Goal: Task Accomplishment & Management: Manage account settings

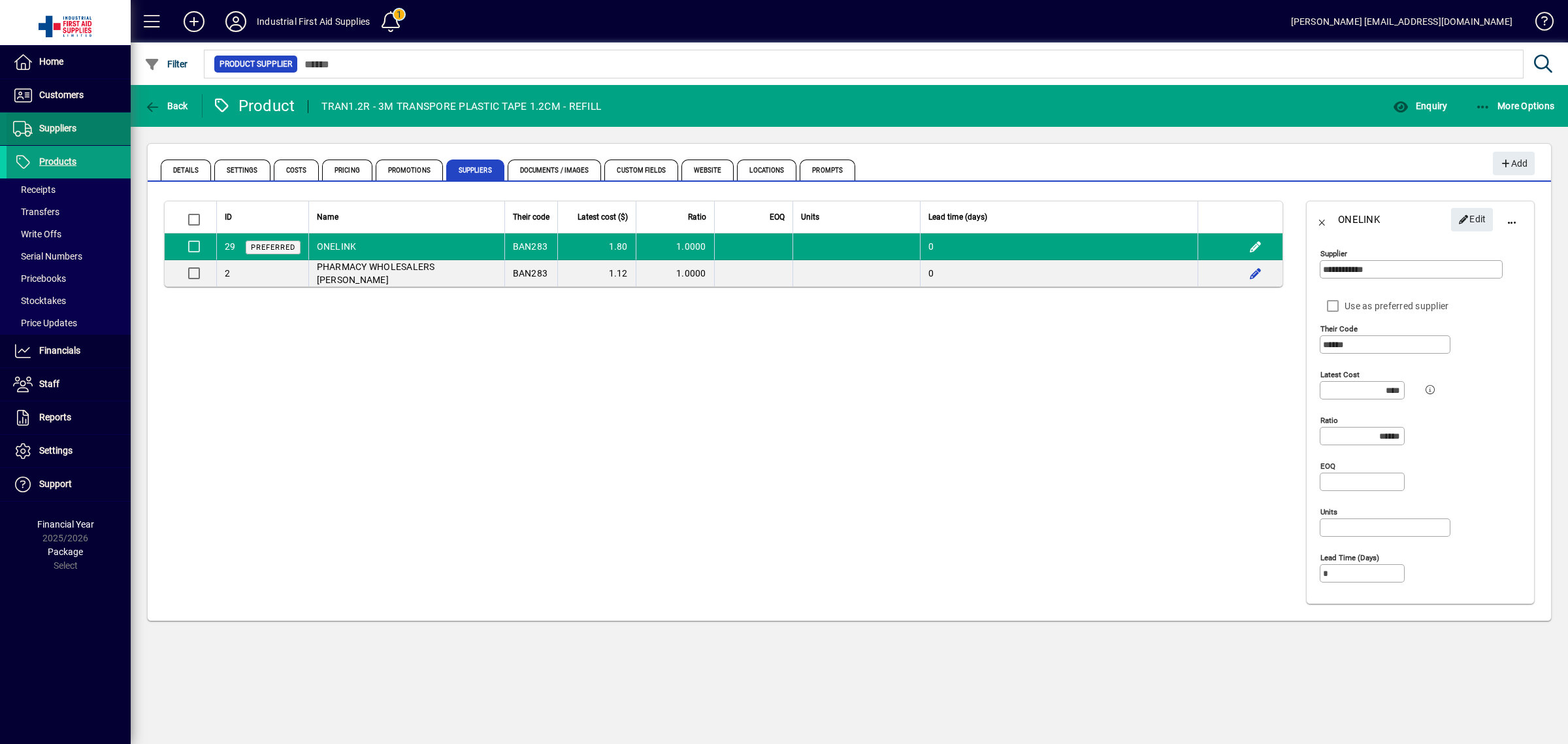
click at [89, 138] on span at bounding box center [69, 129] width 125 height 32
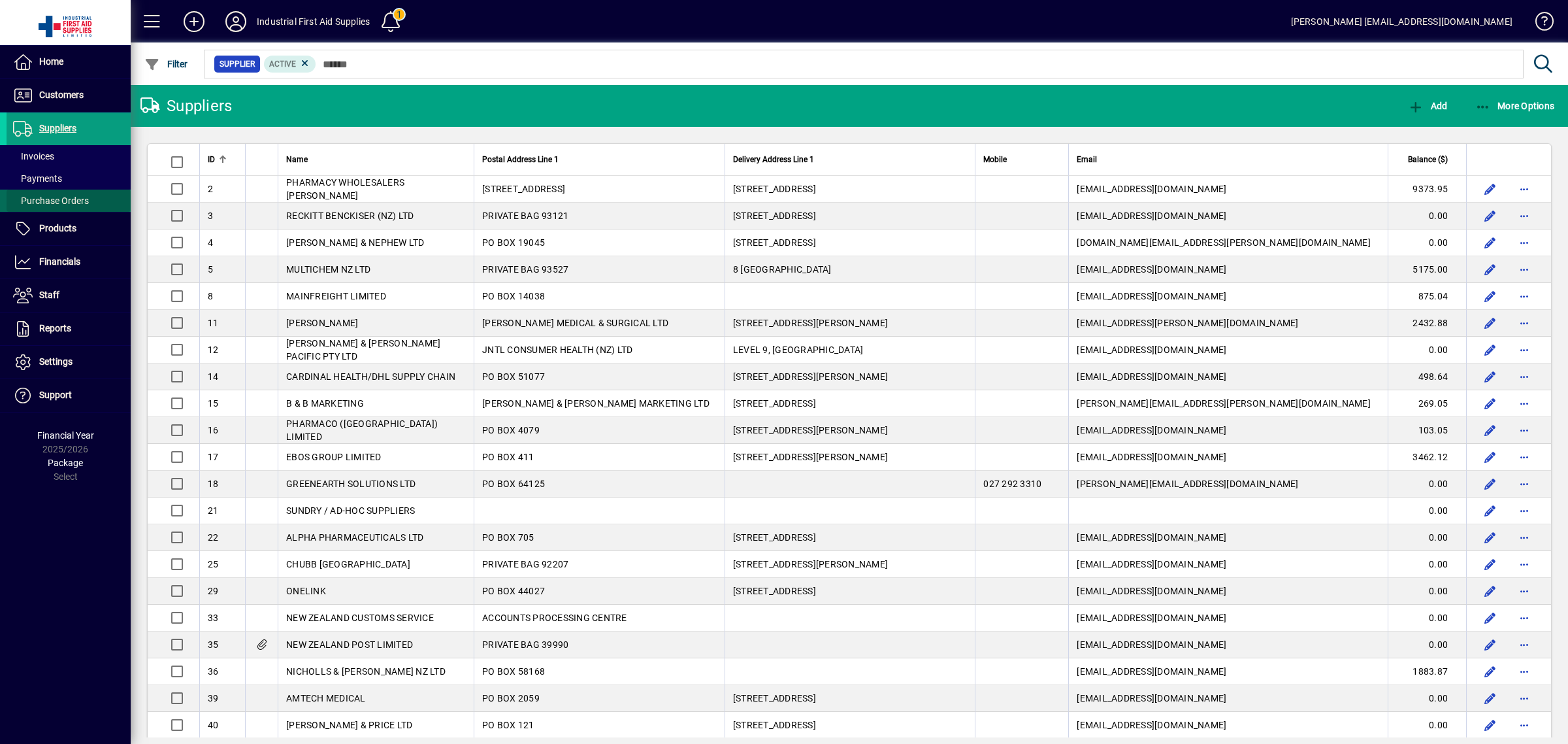
click at [86, 200] on span "Purchase Orders" at bounding box center [51, 201] width 76 height 11
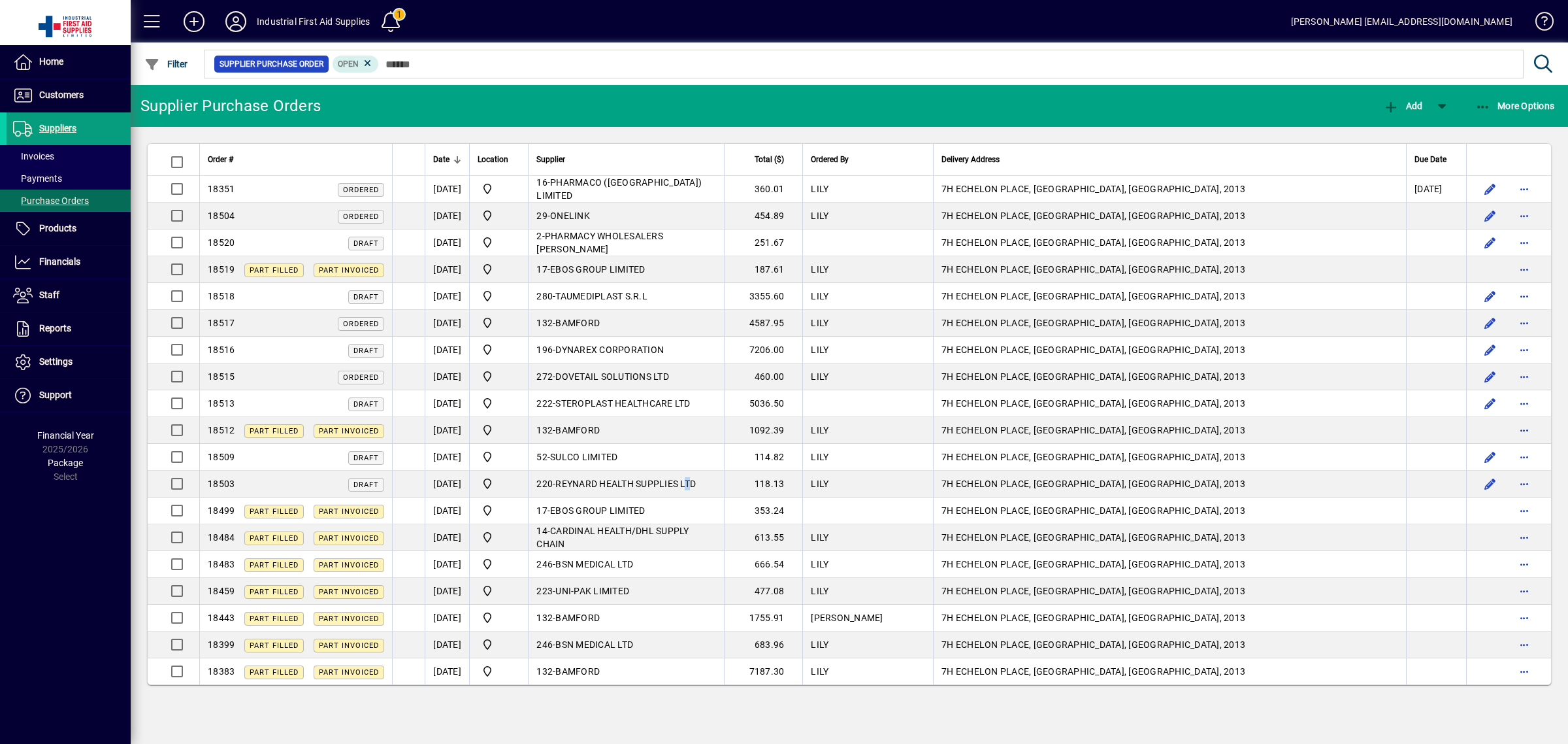
click at [696, 489] on span "REYNARD HEALTH SUPPLIES LTD" at bounding box center [625, 483] width 140 height 11
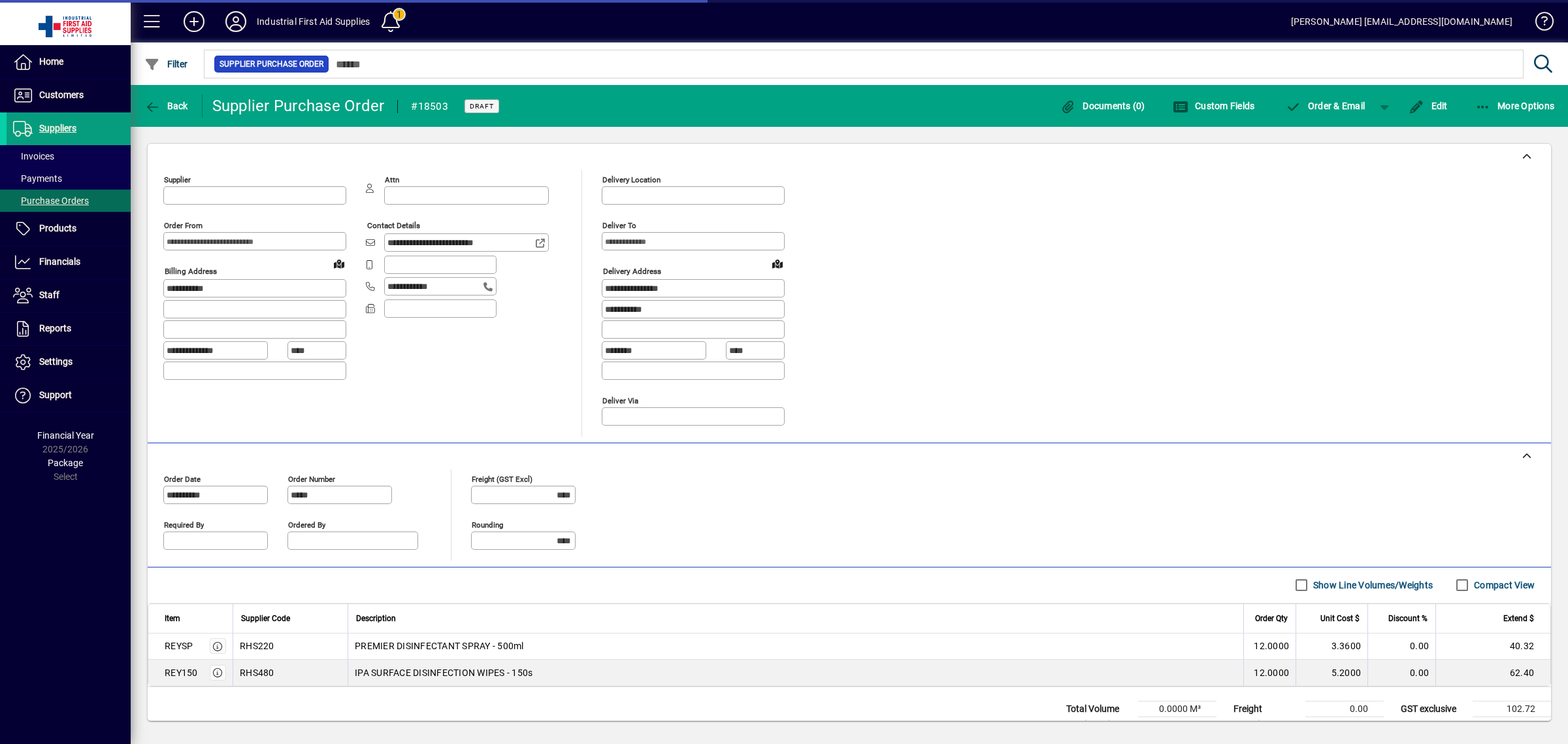
type input "**********"
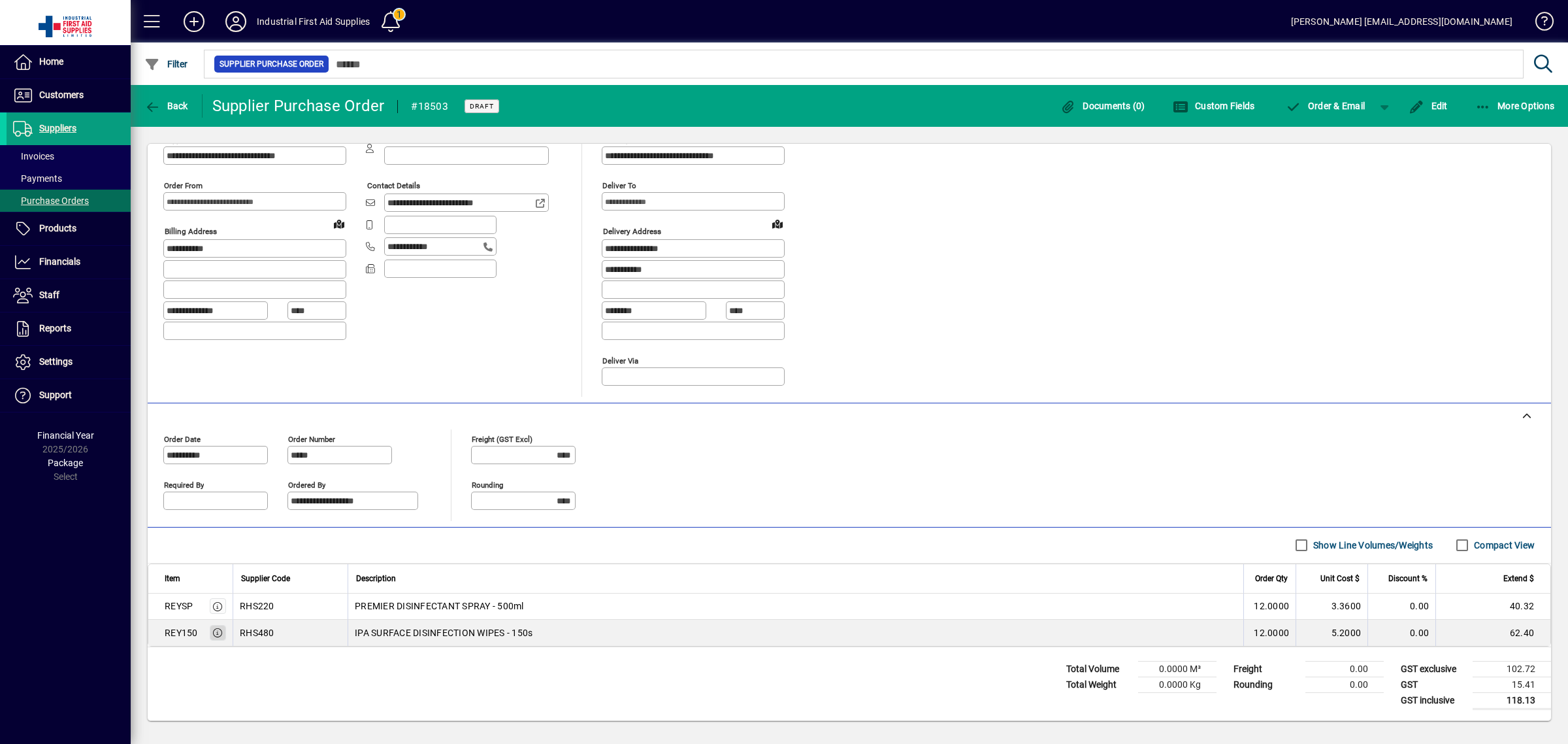
click at [216, 636] on icon "button" at bounding box center [218, 632] width 12 height 9
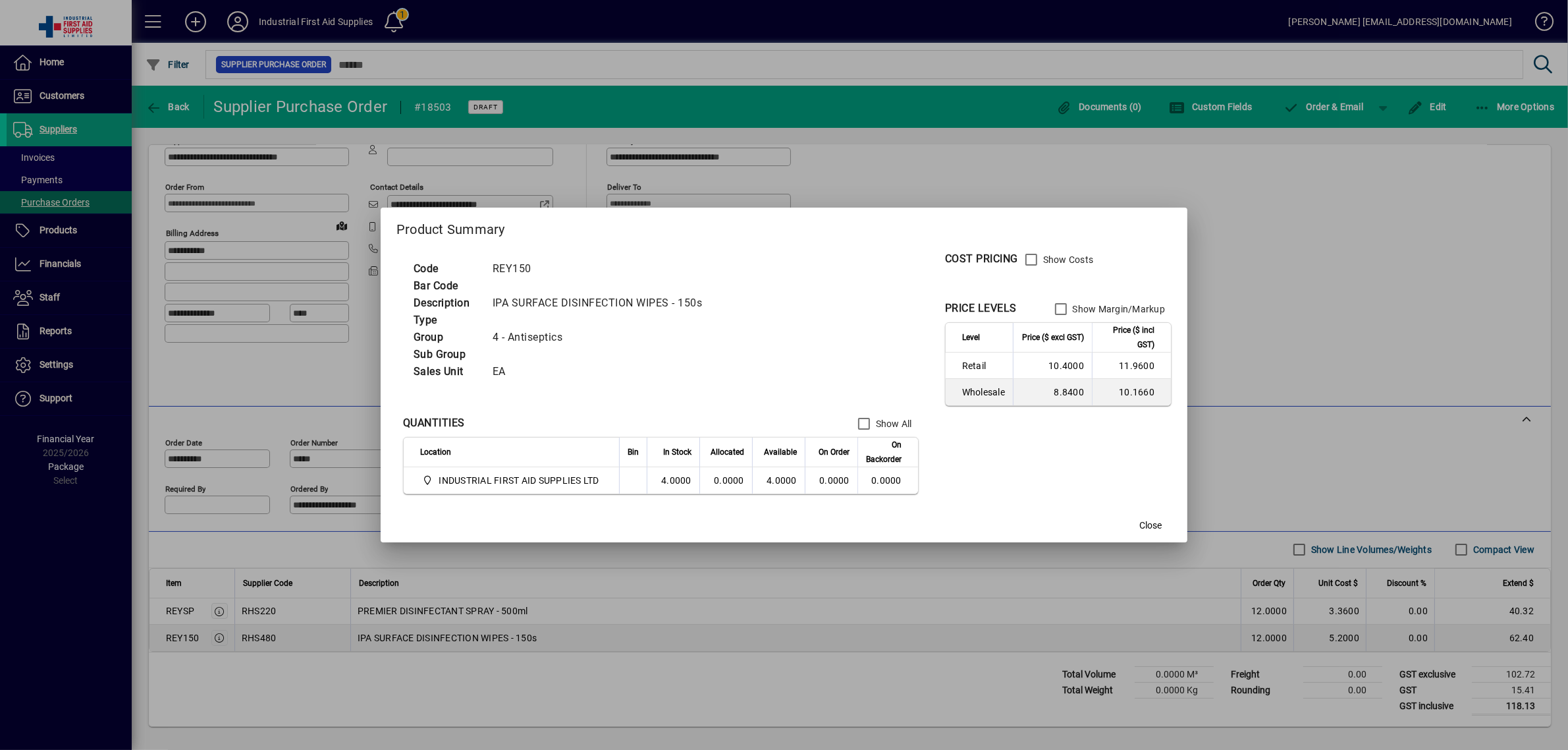
click at [218, 641] on div at bounding box center [784, 375] width 1568 height 750
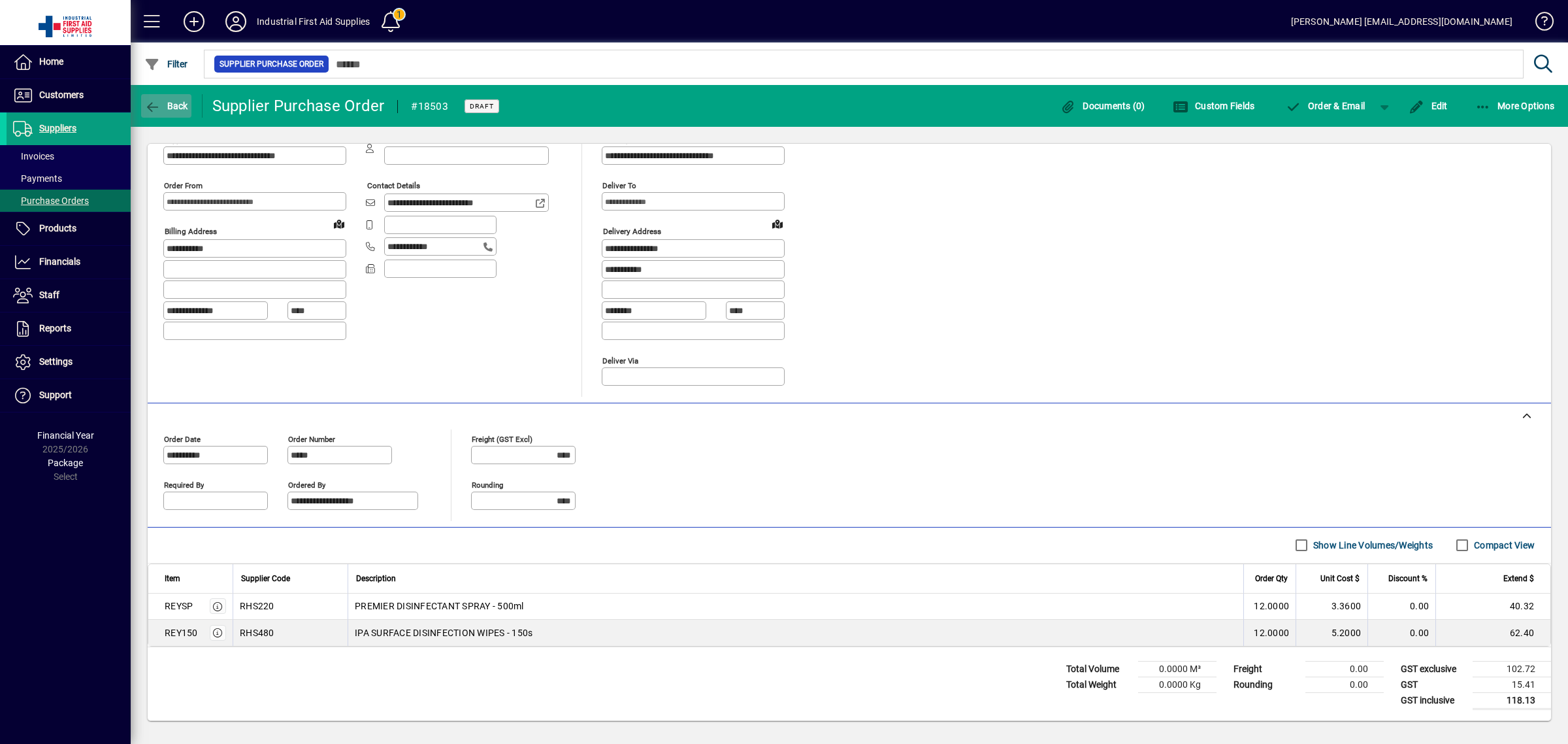
click at [171, 99] on span "button" at bounding box center [166, 106] width 50 height 32
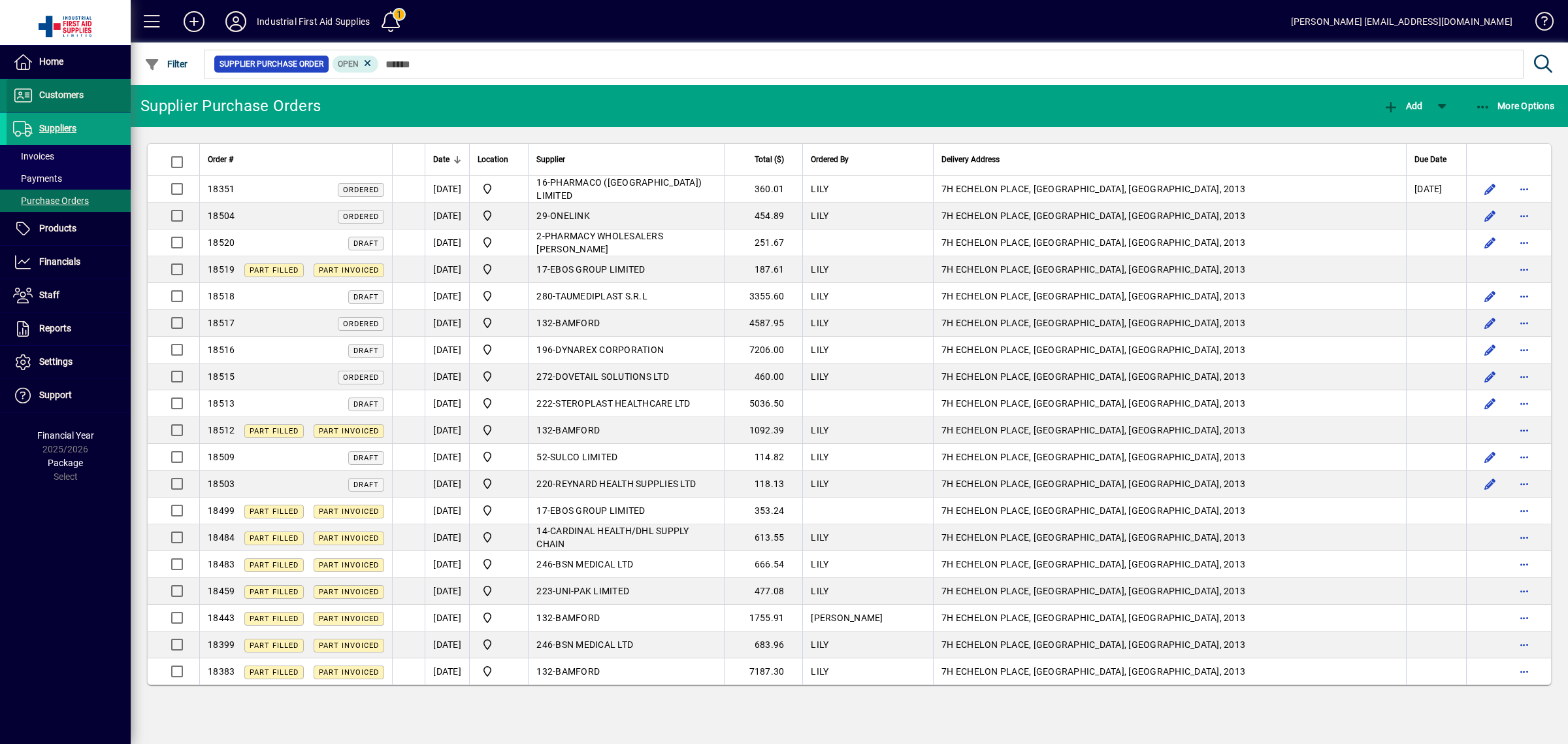
click at [63, 97] on span "Customers" at bounding box center [61, 94] width 44 height 11
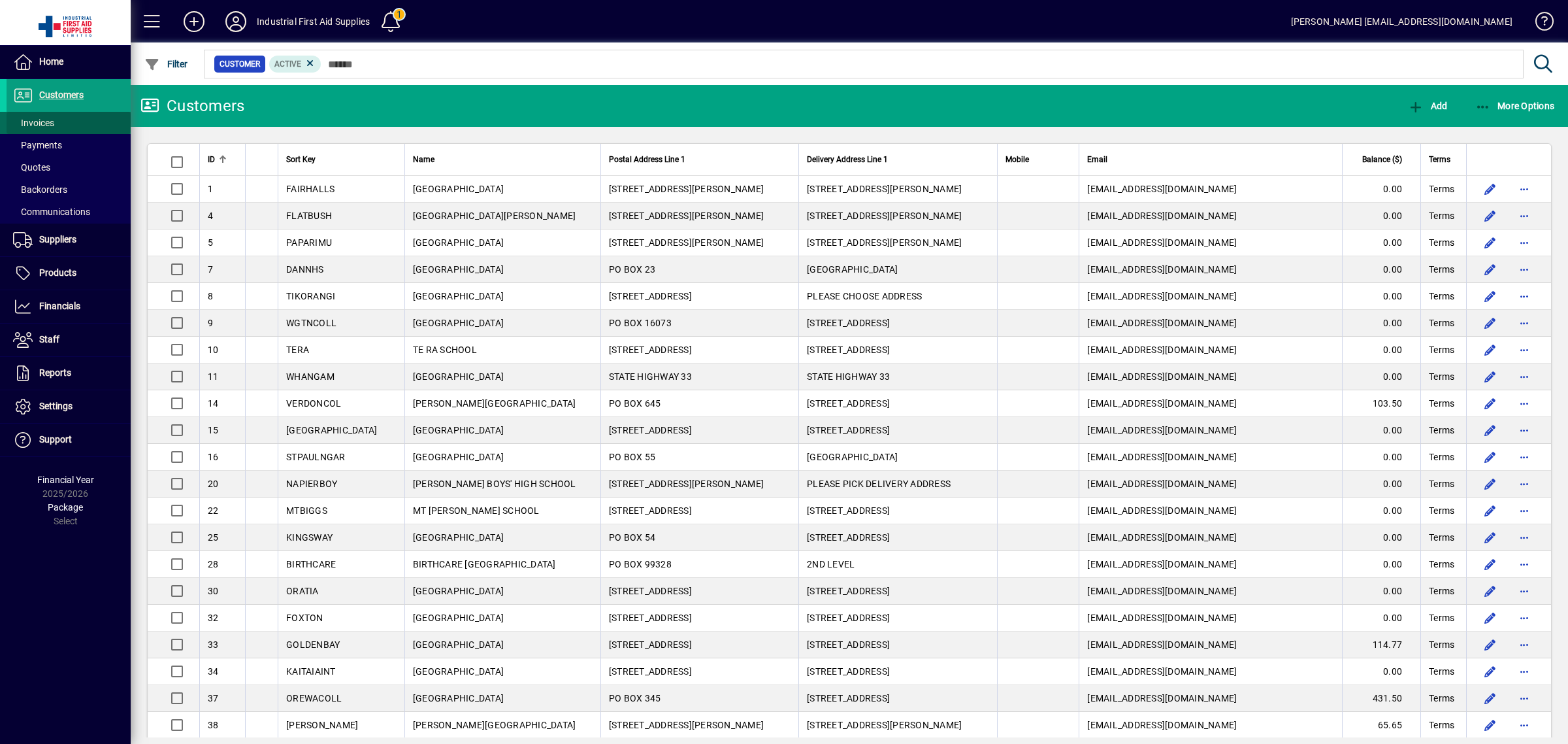
click at [58, 123] on span at bounding box center [69, 123] width 125 height 32
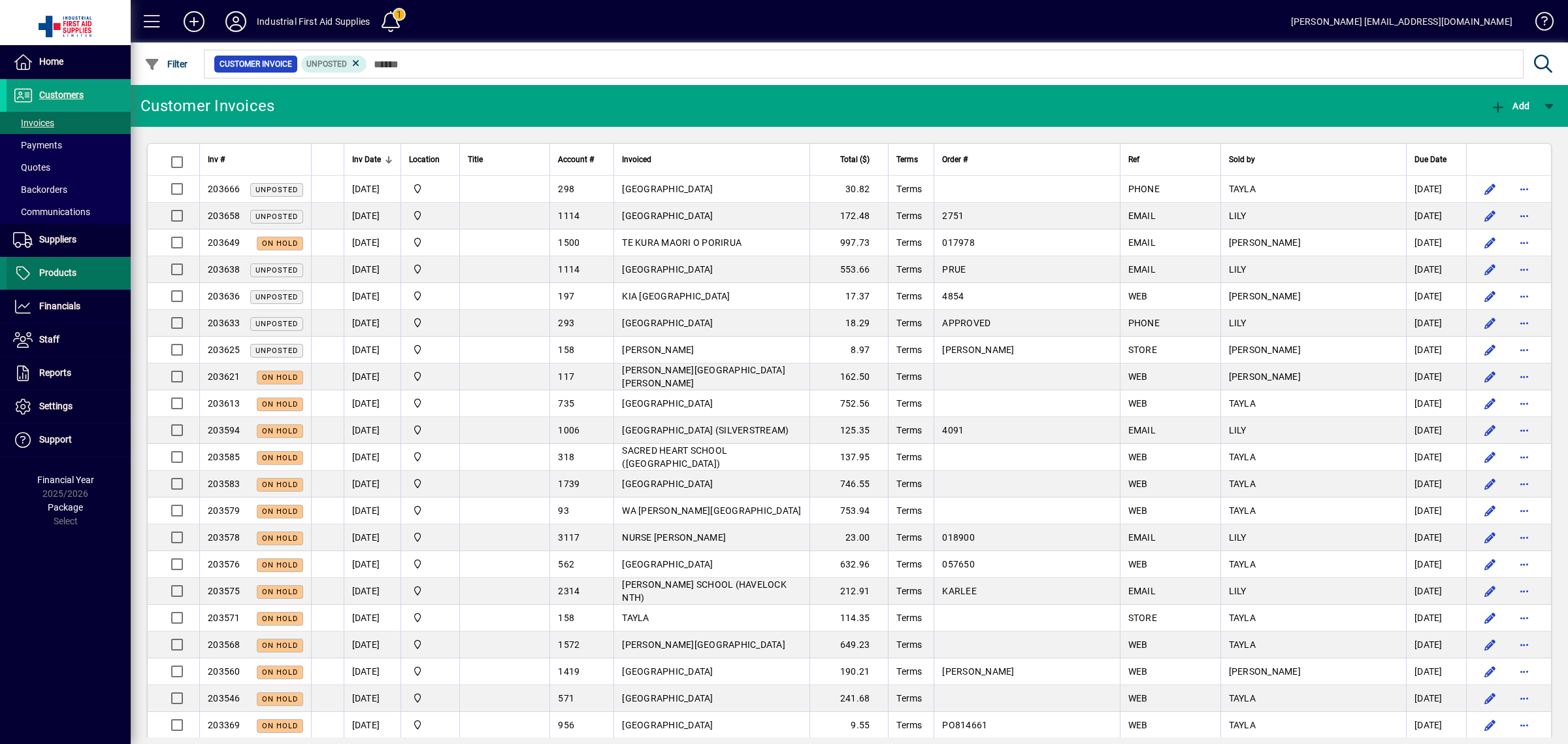
click at [98, 274] on span at bounding box center [69, 273] width 125 height 32
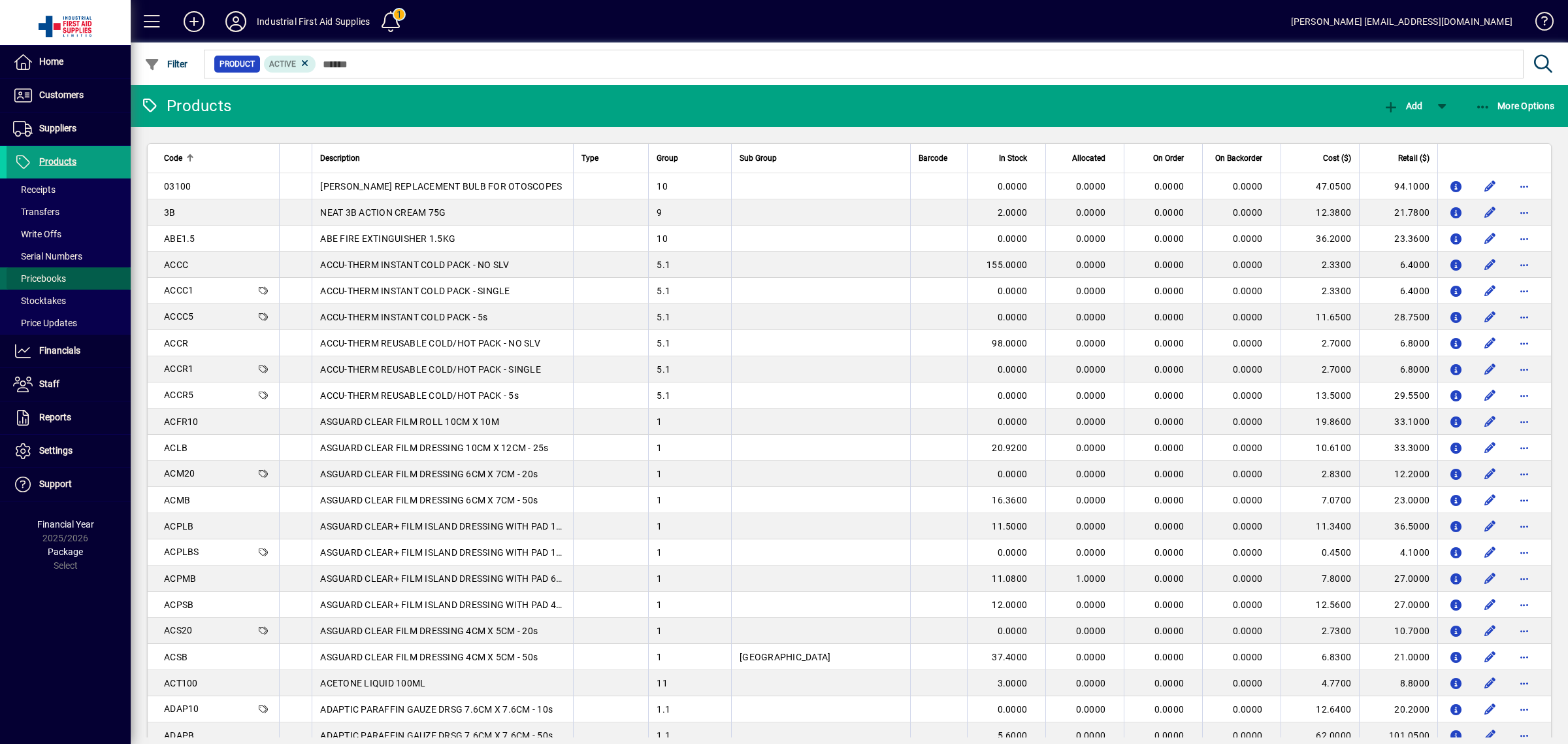
click at [94, 279] on span at bounding box center [69, 278] width 125 height 32
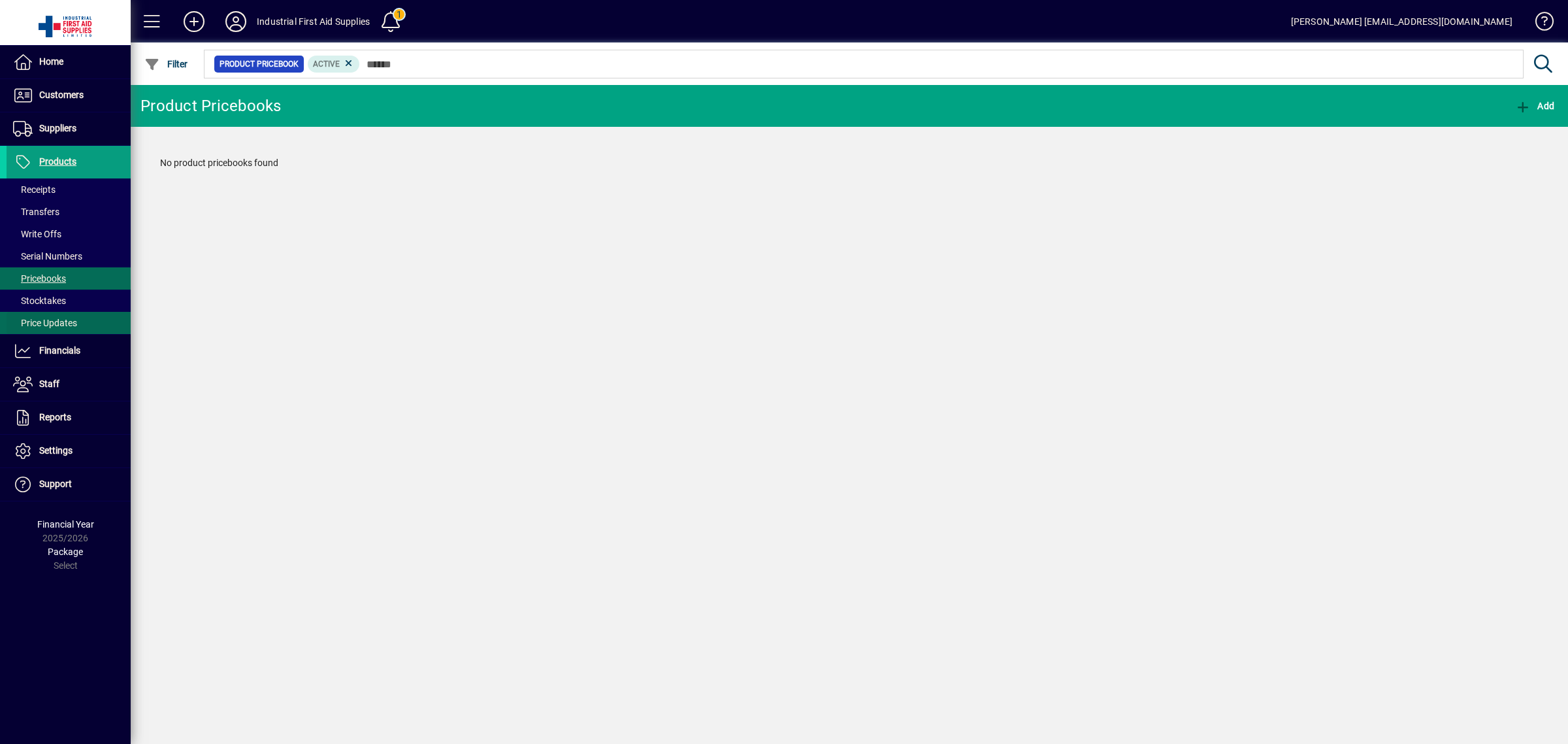
click at [91, 321] on span at bounding box center [69, 323] width 125 height 32
click at [349, 59] on icon at bounding box center [354, 64] width 12 height 12
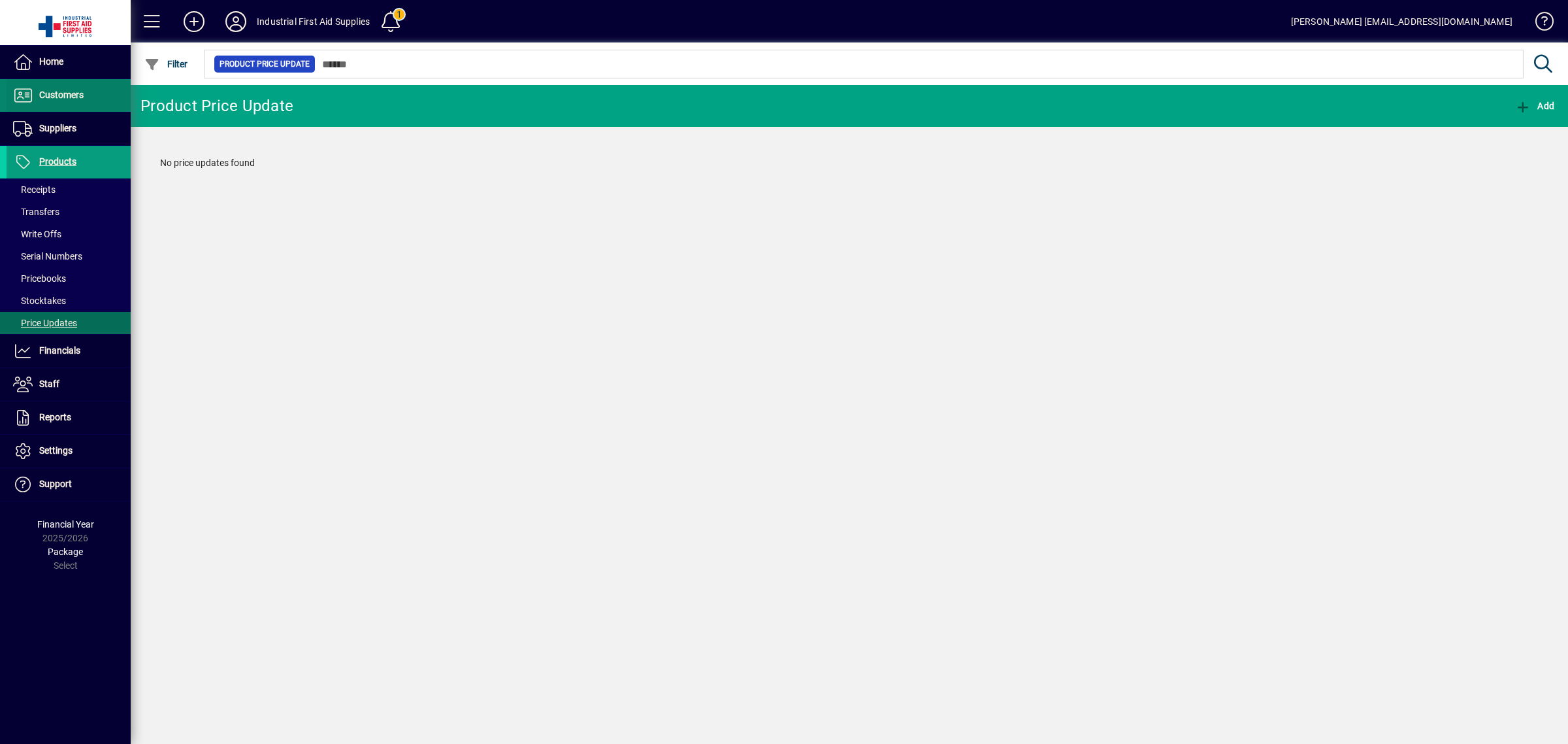
click at [80, 94] on span "Customers" at bounding box center [61, 94] width 44 height 11
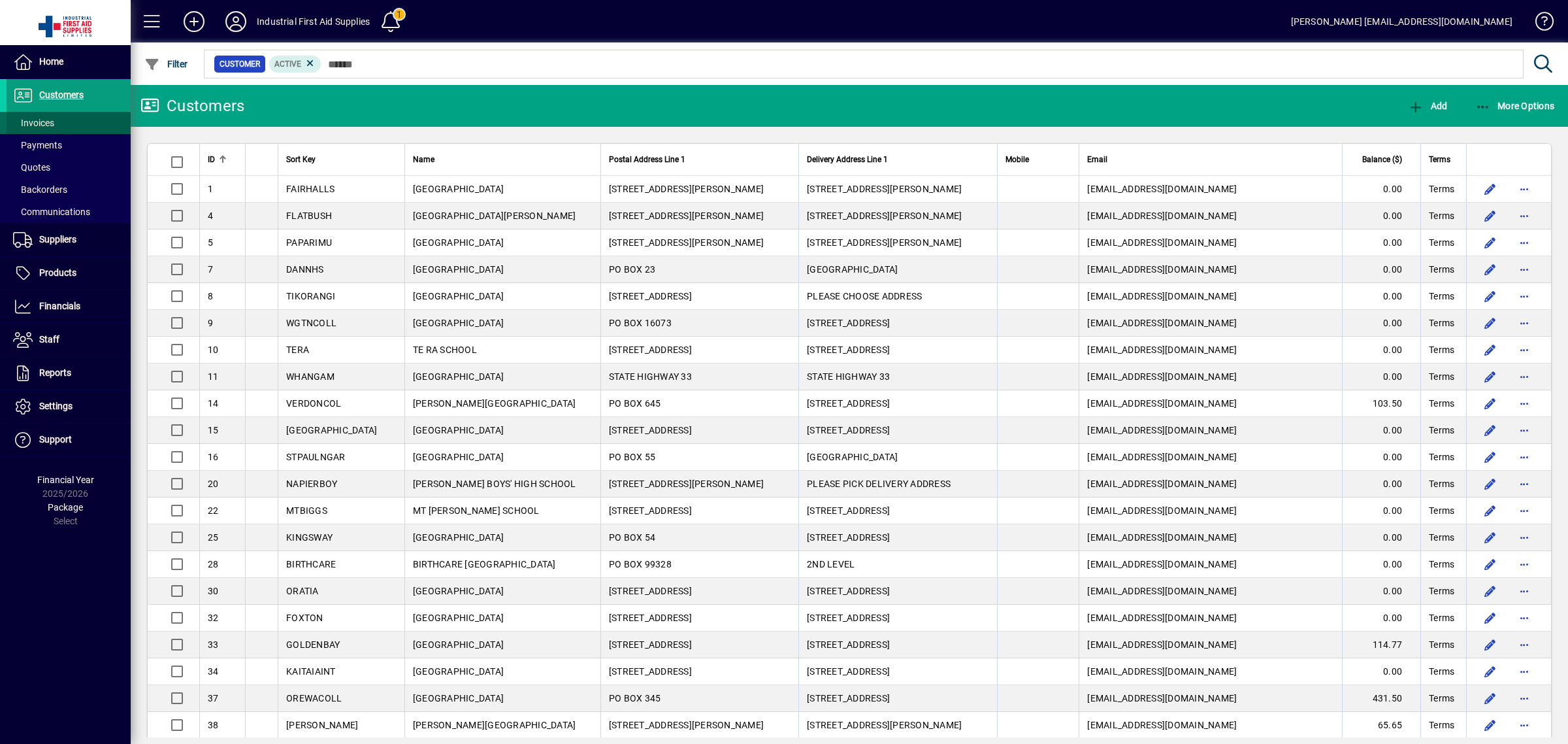
click at [94, 125] on span at bounding box center [69, 123] width 125 height 32
